Goal: Task Accomplishment & Management: Manage account settings

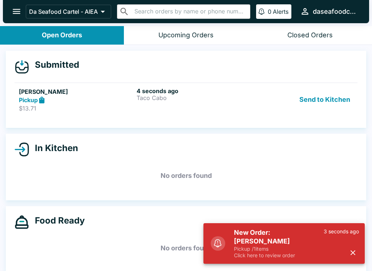
click at [258, 238] on h5 "New Order: [PERSON_NAME]" at bounding box center [279, 237] width 90 height 17
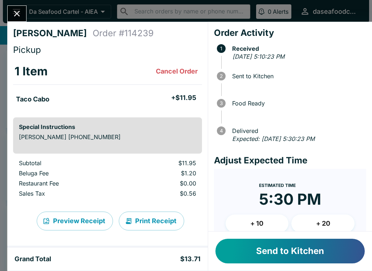
click at [246, 246] on button "Send to Kitchen" at bounding box center [289, 251] width 149 height 25
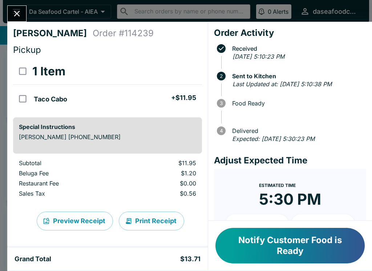
click at [24, 16] on button "Close" at bounding box center [17, 14] width 19 height 16
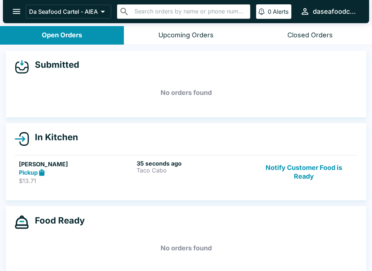
click at [17, 14] on icon "open drawer" at bounding box center [17, 12] width 10 height 10
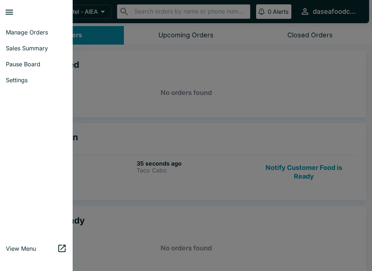
click at [41, 47] on span "Sales Summary" at bounding box center [36, 48] width 61 height 7
select select "03:00"
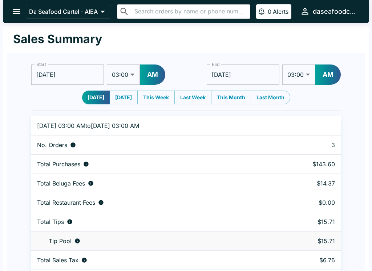
click at [15, 14] on icon "open drawer" at bounding box center [17, 11] width 8 height 5
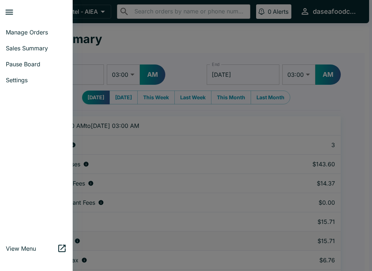
click at [45, 33] on span "Manage Orders" at bounding box center [36, 32] width 61 height 7
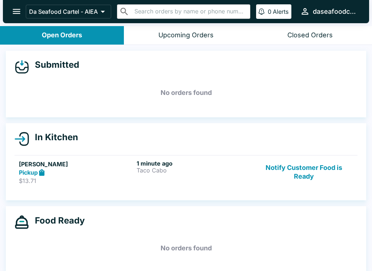
click at [15, 11] on icon "open drawer" at bounding box center [17, 12] width 10 height 10
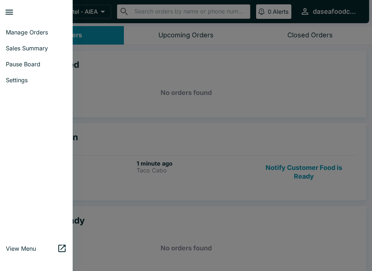
click at [42, 51] on span "Sales Summary" at bounding box center [36, 48] width 61 height 7
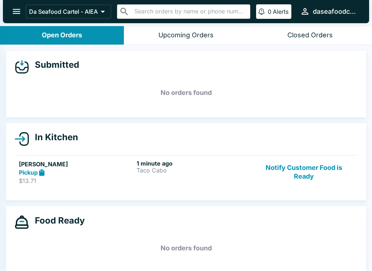
select select "03:00"
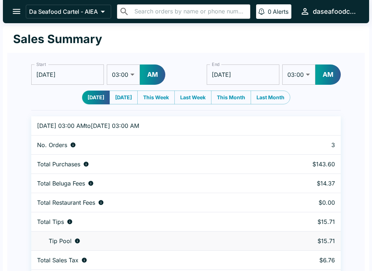
click at [15, 9] on icon "open drawer" at bounding box center [17, 12] width 10 height 10
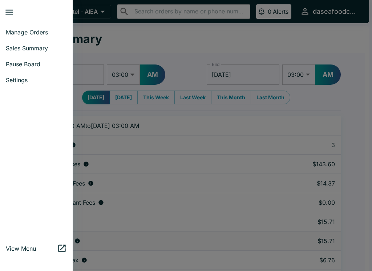
click at [42, 31] on span "Manage Orders" at bounding box center [36, 32] width 61 height 7
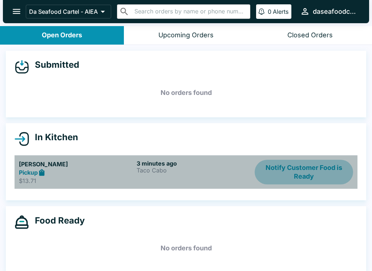
click at [300, 169] on button "Notify Customer Food is Ready" at bounding box center [303, 172] width 98 height 25
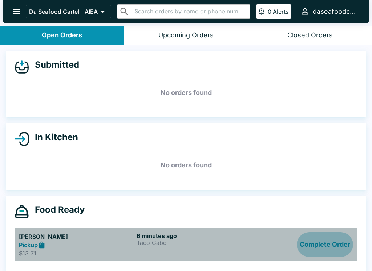
click at [331, 244] on button "Complete Order" at bounding box center [324, 245] width 56 height 25
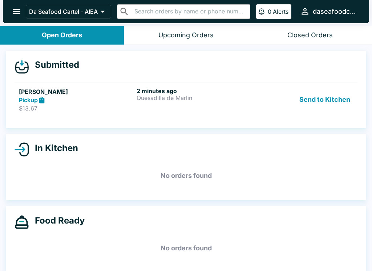
click at [335, 105] on button "Send to Kitchen" at bounding box center [324, 99] width 57 height 25
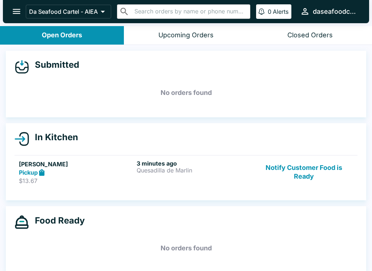
click at [155, 173] on p "Quesadilla de Marlin" at bounding box center [193, 170] width 115 height 7
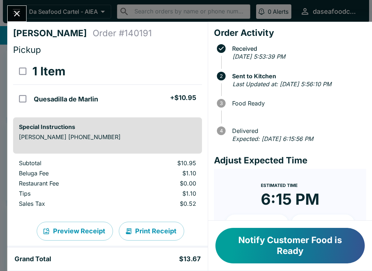
click at [15, 14] on icon "Close" at bounding box center [17, 14] width 10 height 10
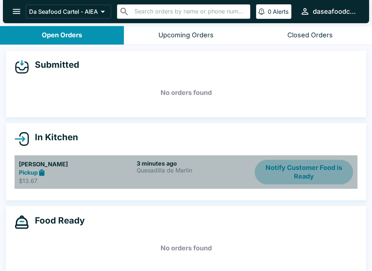
click at [305, 170] on button "Notify Customer Food is Ready" at bounding box center [303, 172] width 98 height 25
